Goal: Find specific page/section

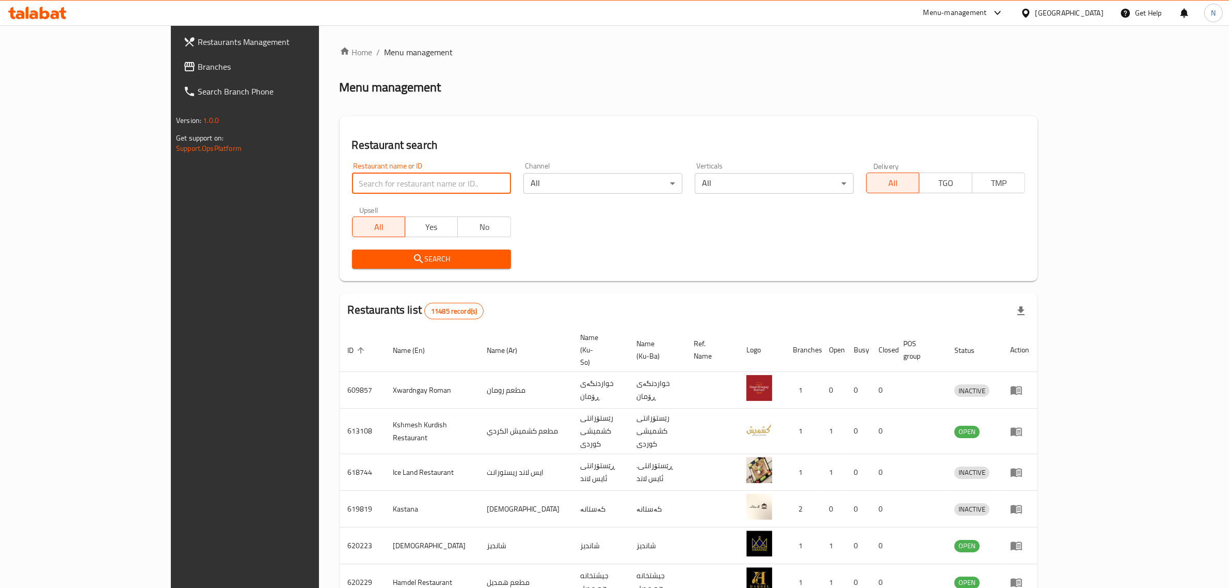
click at [393, 187] on input "search" at bounding box center [431, 183] width 159 height 21
type input "]"
type input "دجاج [PERSON_NAME]"
click button "Search" at bounding box center [431, 258] width 159 height 19
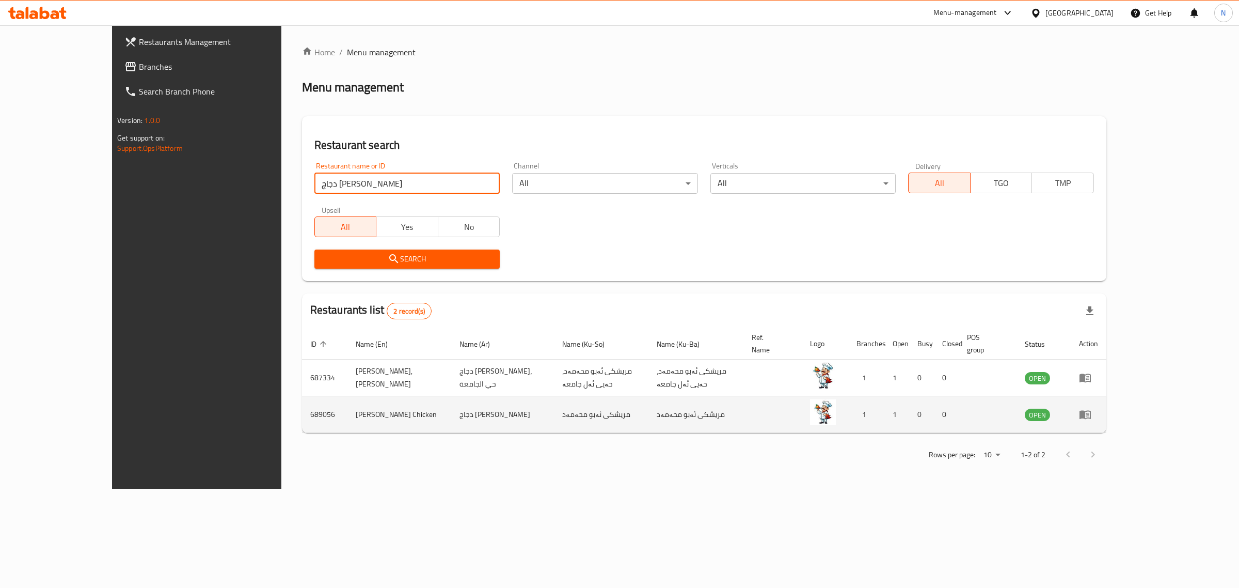
click at [347, 405] on td "[PERSON_NAME] Chicken" at bounding box center [399, 414] width 104 height 37
copy td "[PERSON_NAME] Chicken"
